Goal: Find specific page/section: Find specific page/section

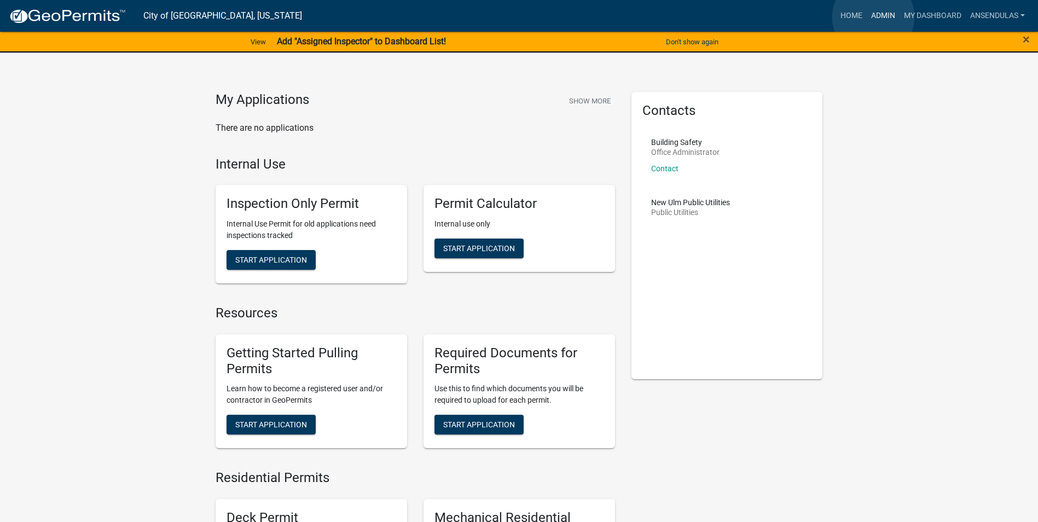
click at [873, 17] on link "Admin" at bounding box center [882, 15] width 33 height 21
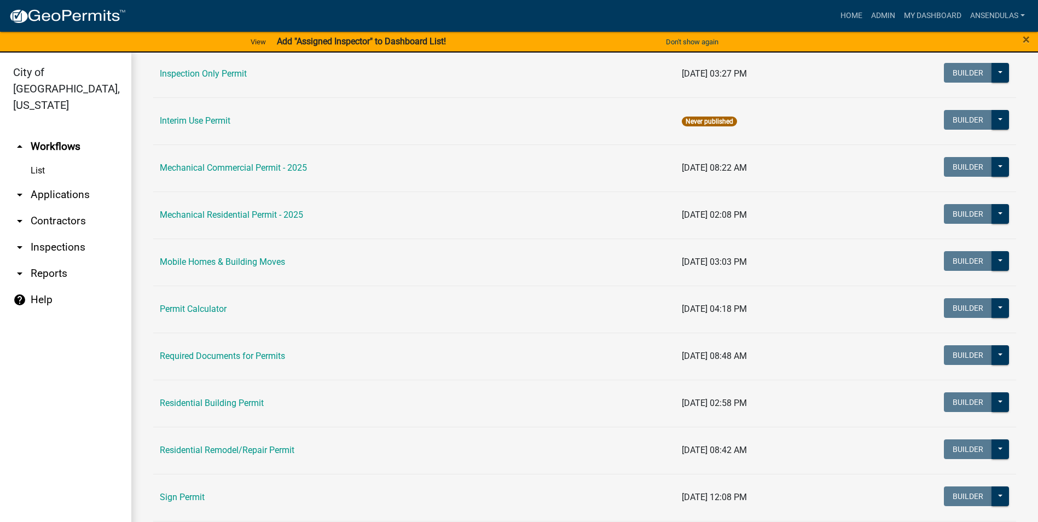
scroll to position [547, 0]
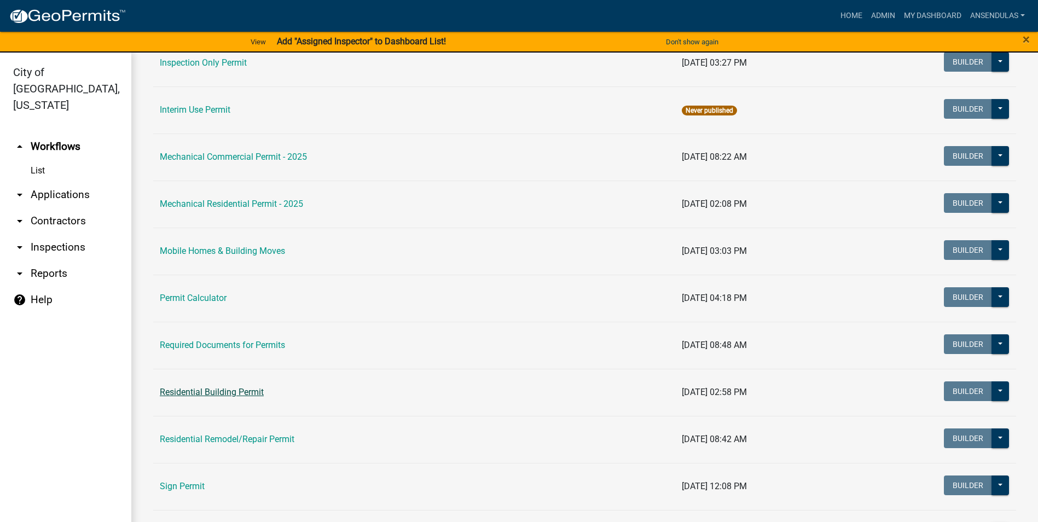
click at [245, 388] on link "Residential Building Permit" at bounding box center [212, 392] width 104 height 10
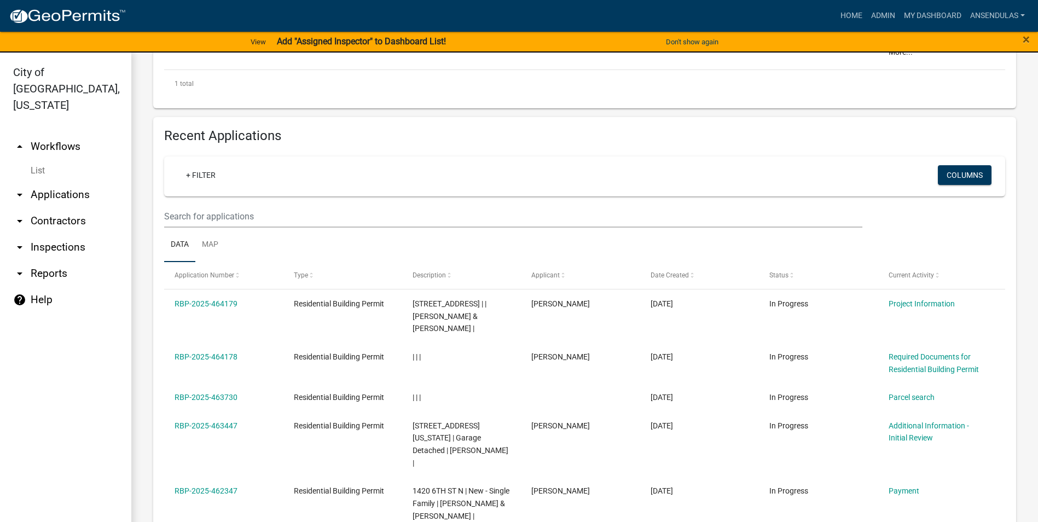
scroll to position [438, 0]
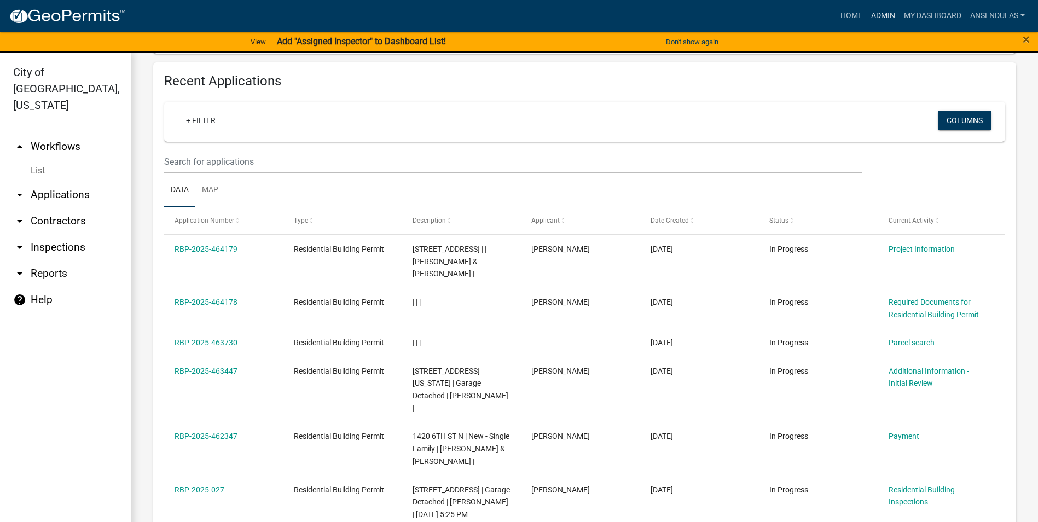
click at [885, 17] on link "Admin" at bounding box center [882, 15] width 33 height 21
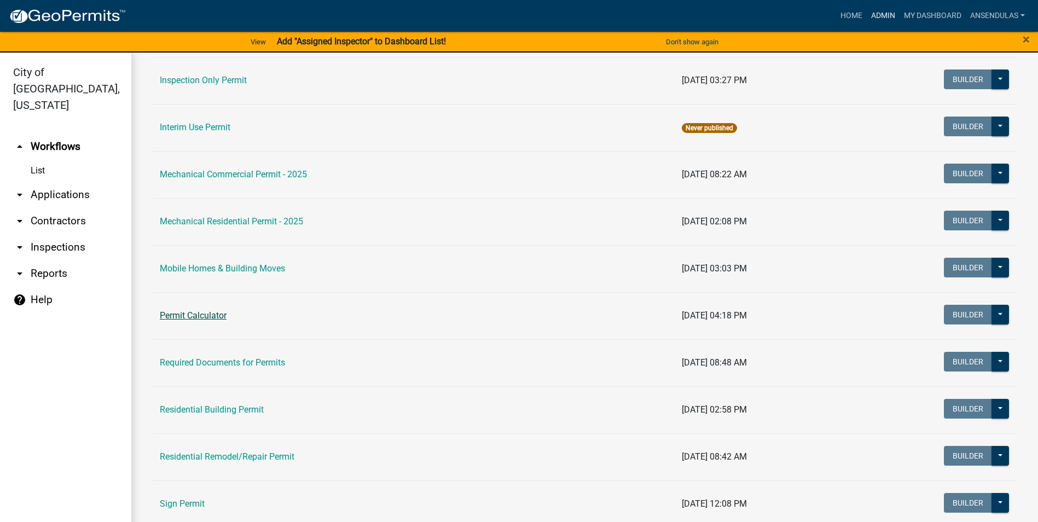
scroll to position [547, 0]
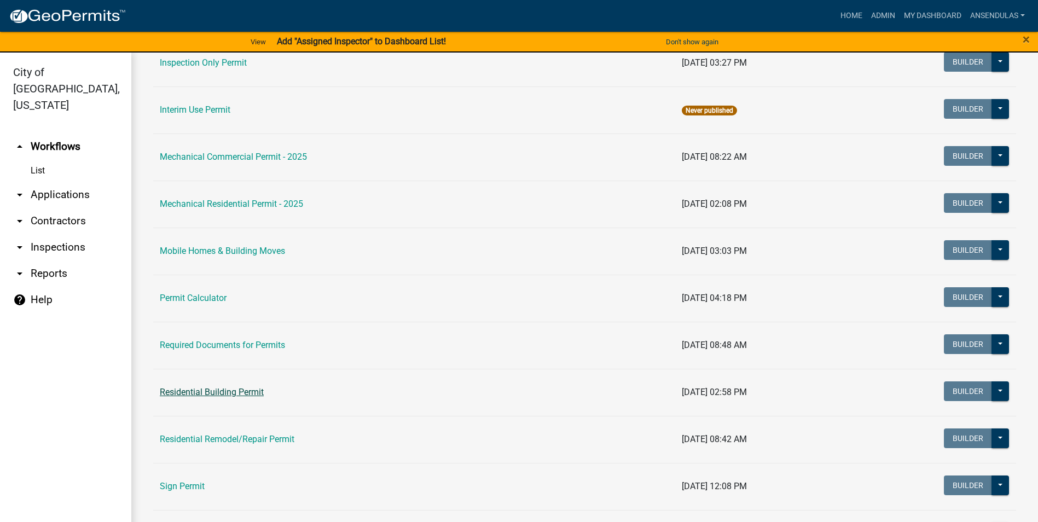
click at [207, 389] on link "Residential Building Permit" at bounding box center [212, 392] width 104 height 10
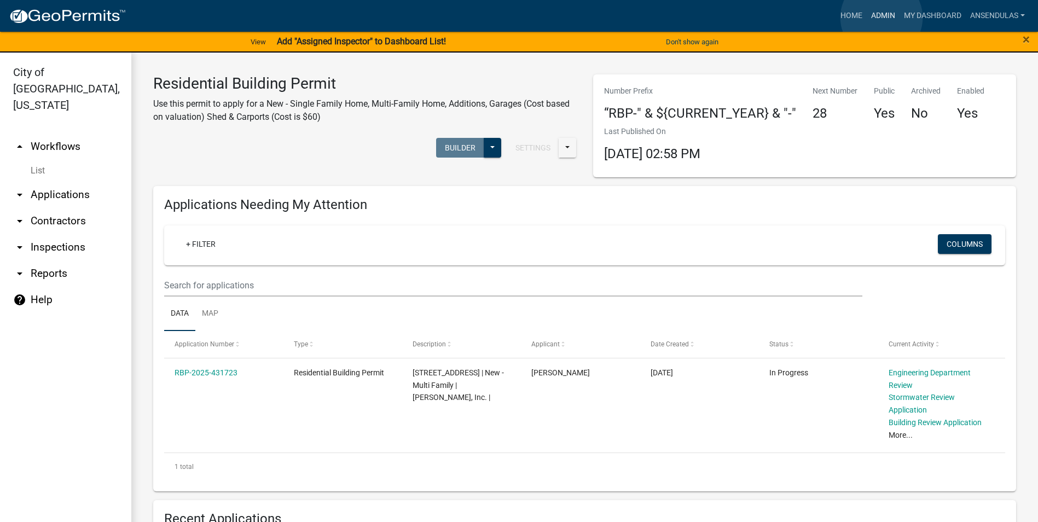
click at [881, 18] on link "Admin" at bounding box center [882, 15] width 33 height 21
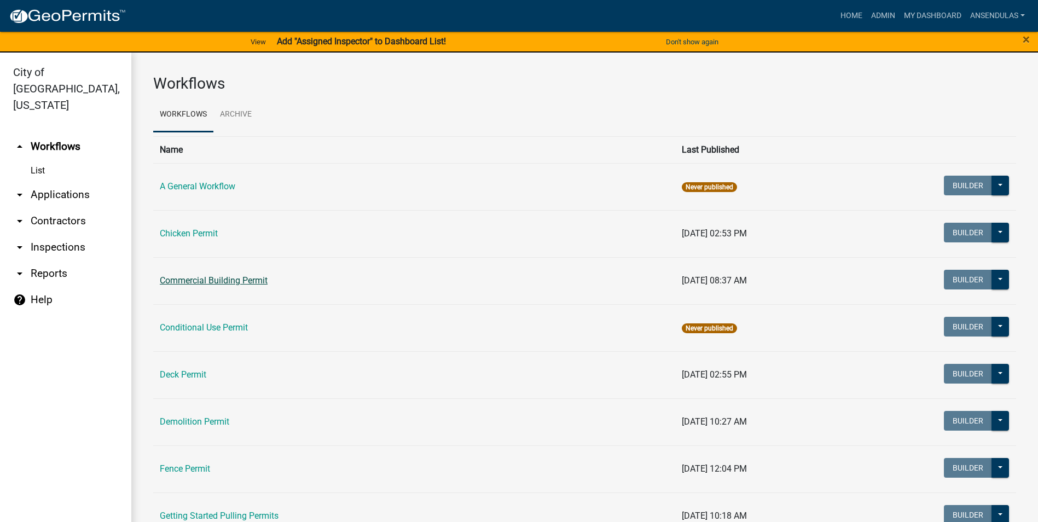
click at [242, 281] on link "Commercial Building Permit" at bounding box center [214, 280] width 108 height 10
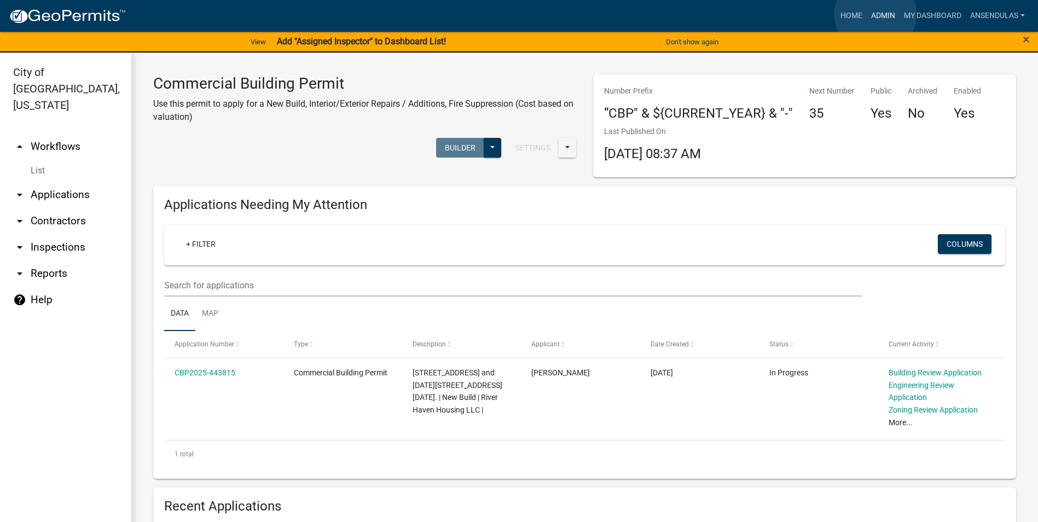
click at [875, 14] on link "Admin" at bounding box center [882, 15] width 33 height 21
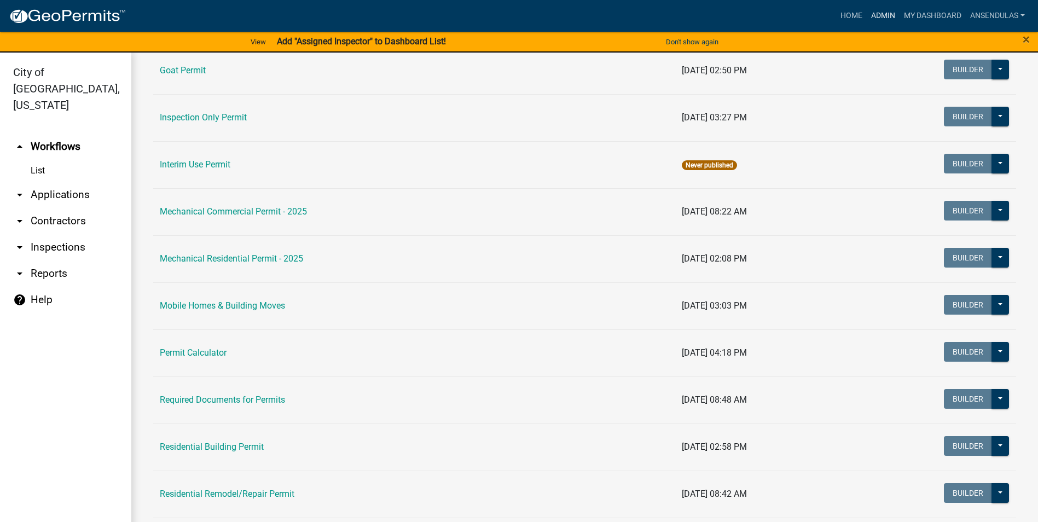
scroll to position [602, 0]
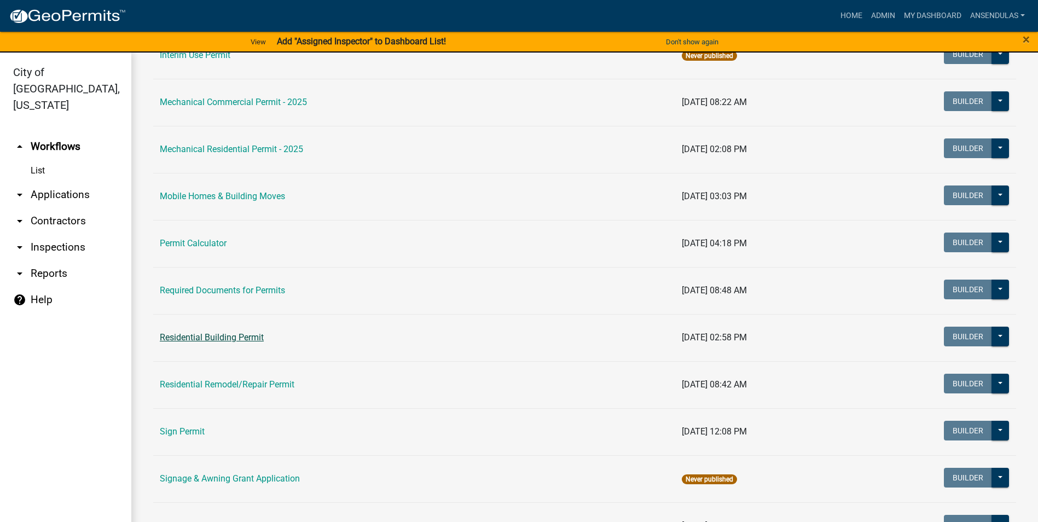
click at [213, 335] on link "Residential Building Permit" at bounding box center [212, 337] width 104 height 10
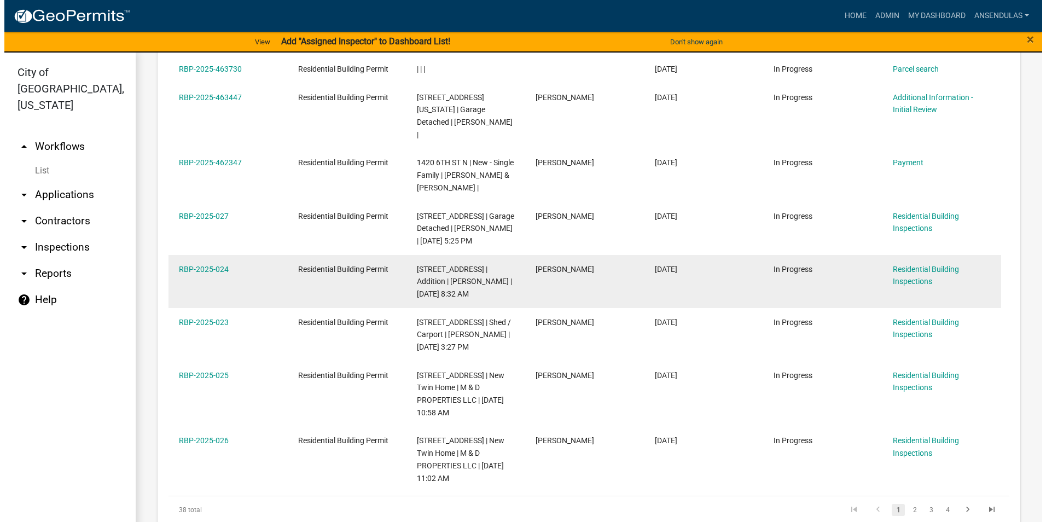
scroll to position [656, 0]
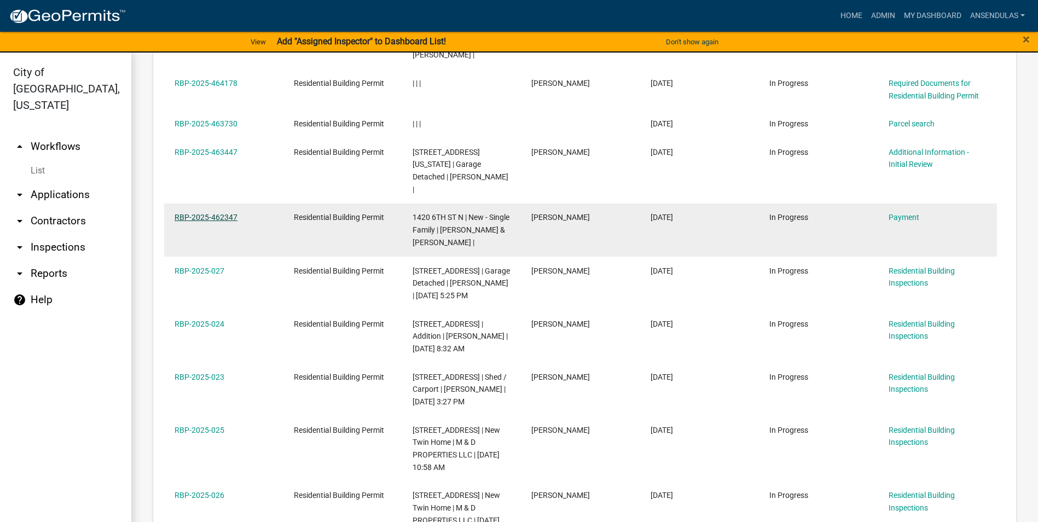
click at [212, 213] on link "RBP-2025-462347" at bounding box center [205, 217] width 63 height 9
